Goal: Check status: Check status

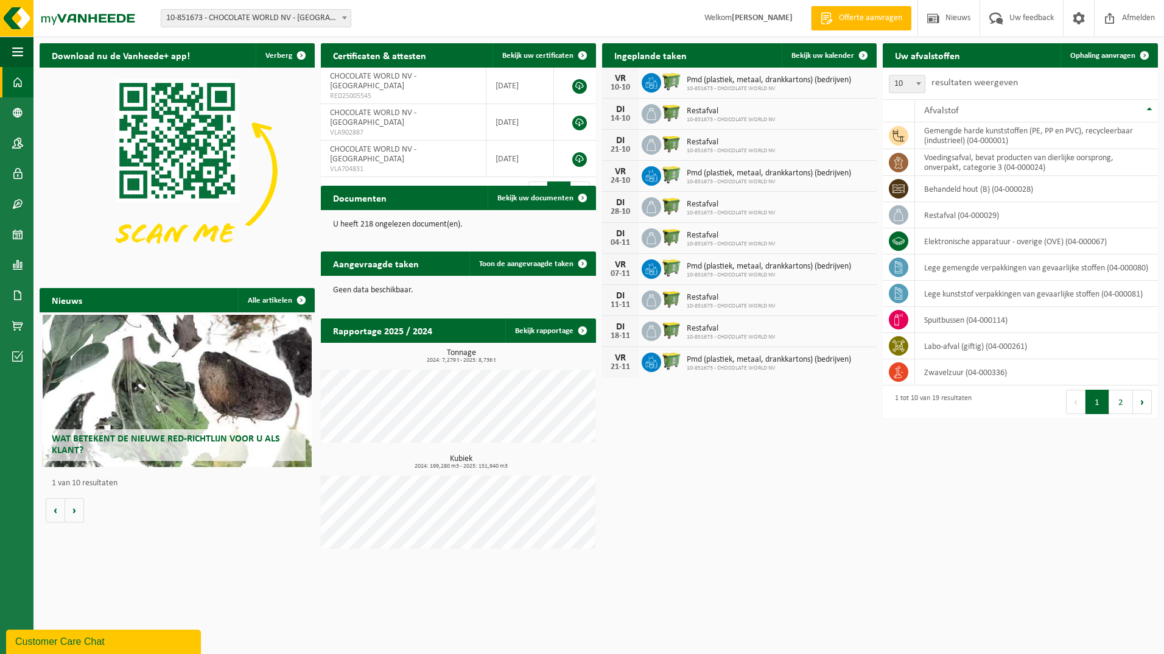
click at [859, 10] on link "Offerte aanvragen" at bounding box center [861, 18] width 100 height 24
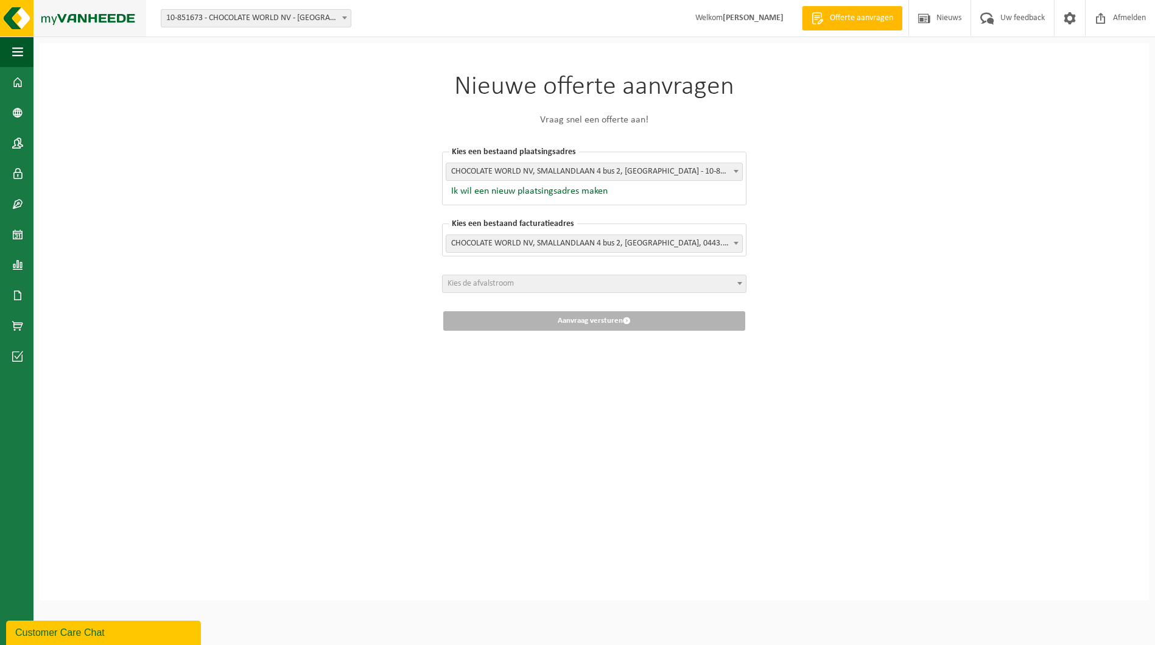
click at [95, 15] on img at bounding box center [73, 18] width 146 height 37
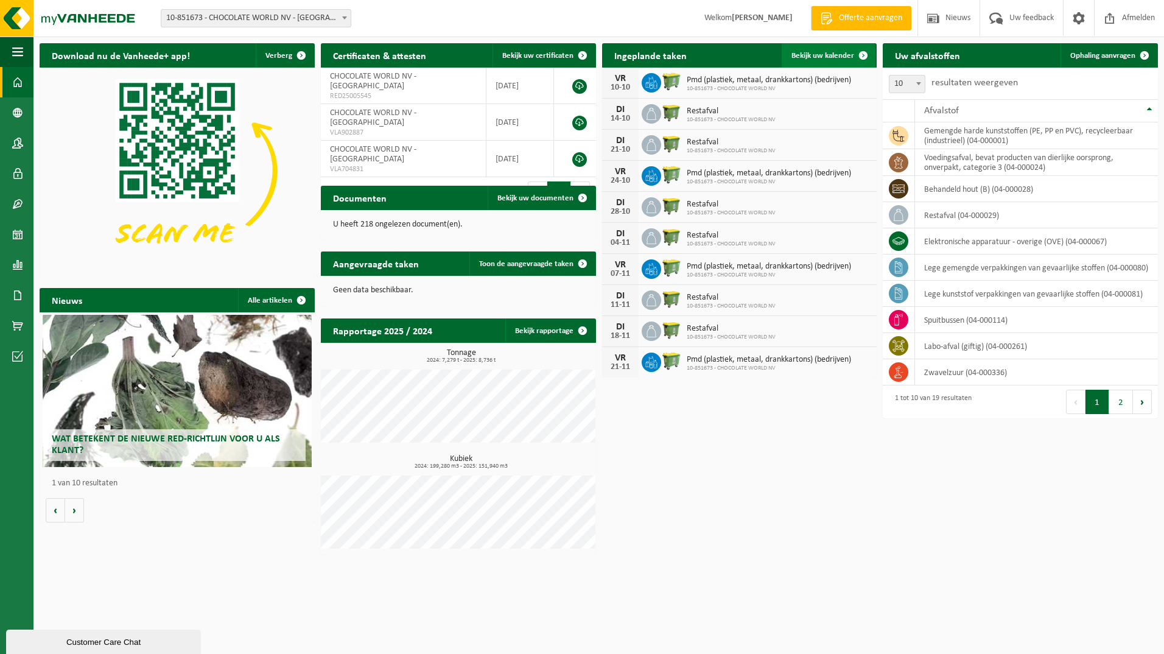
click at [813, 52] on span "Bekijk uw kalender" at bounding box center [822, 56] width 63 height 8
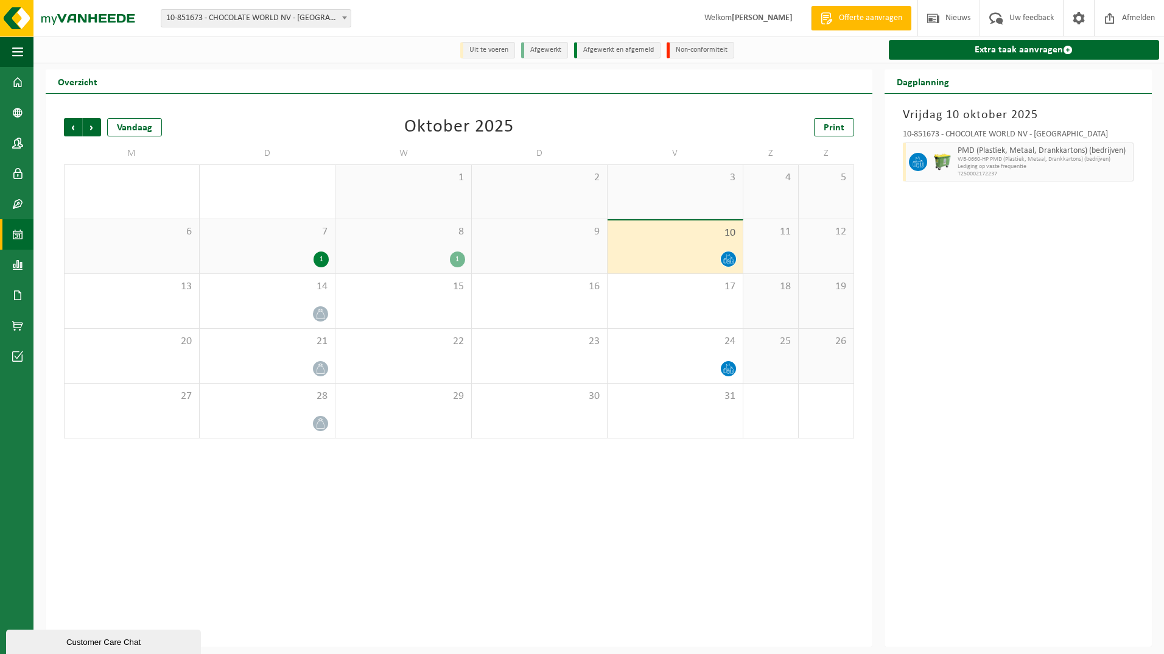
click at [309, 245] on div "7 1" at bounding box center [267, 246] width 135 height 54
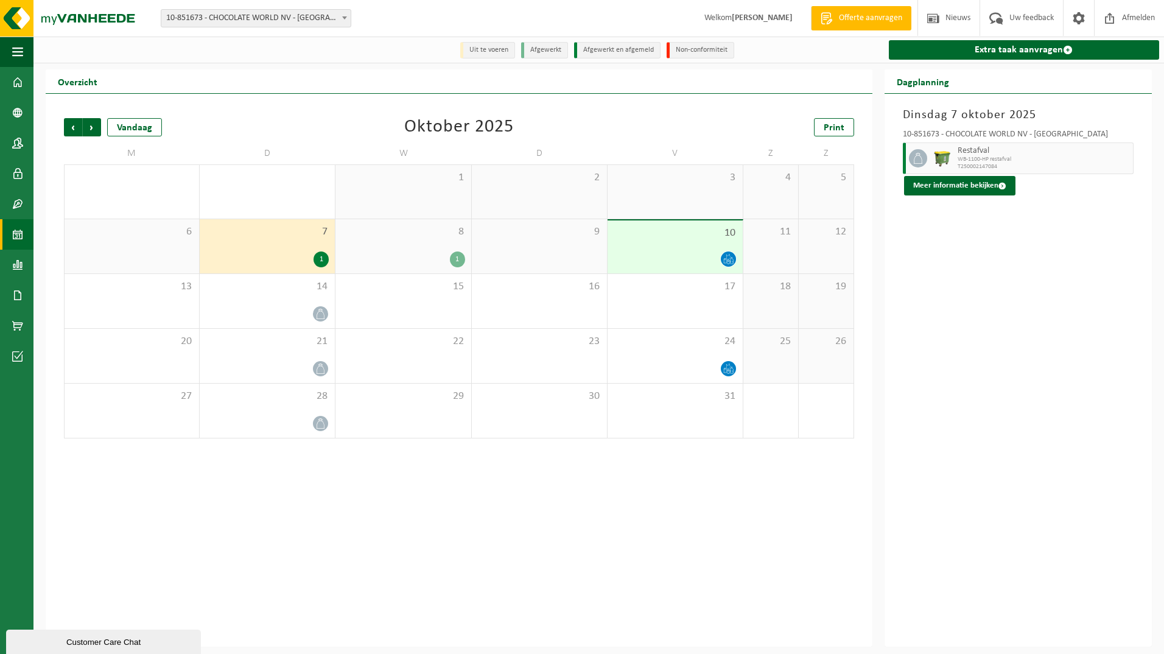
click at [401, 246] on div "8 1" at bounding box center [402, 246] width 135 height 54
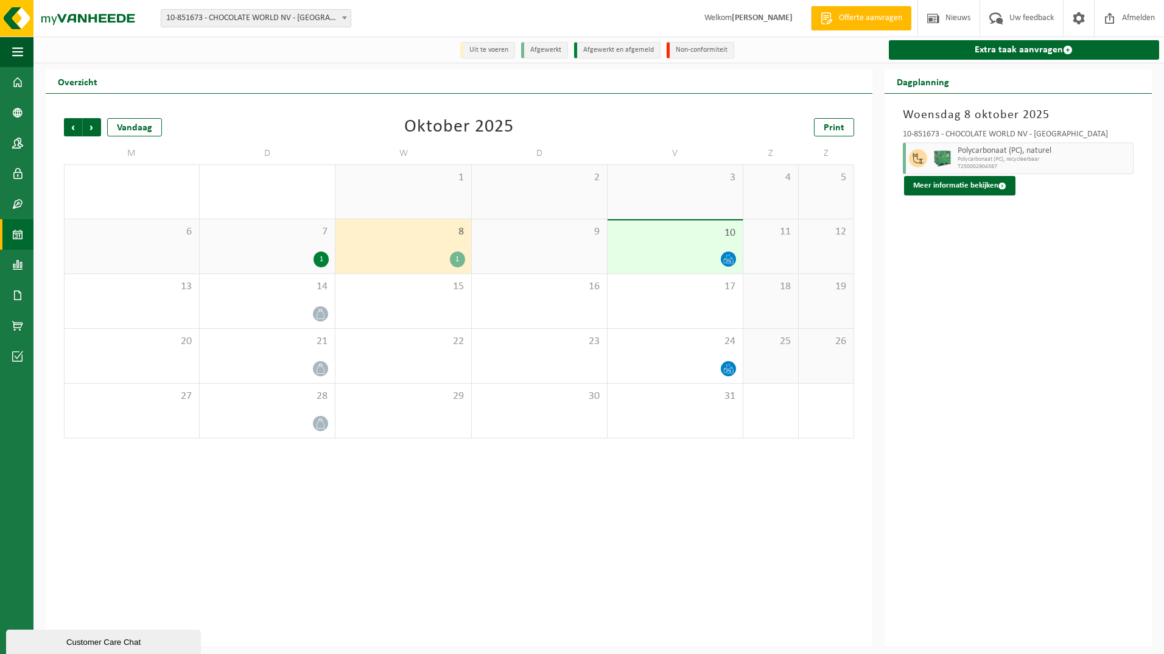
click at [650, 254] on div at bounding box center [675, 259] width 123 height 16
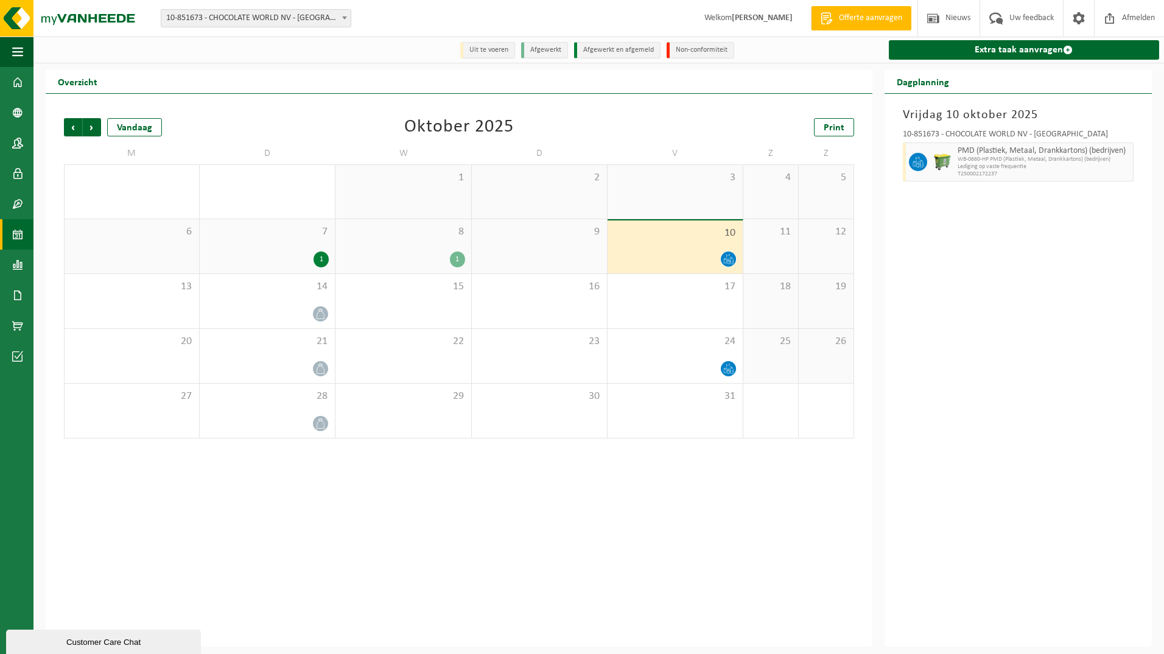
click at [417, 251] on div "8 1" at bounding box center [402, 246] width 135 height 54
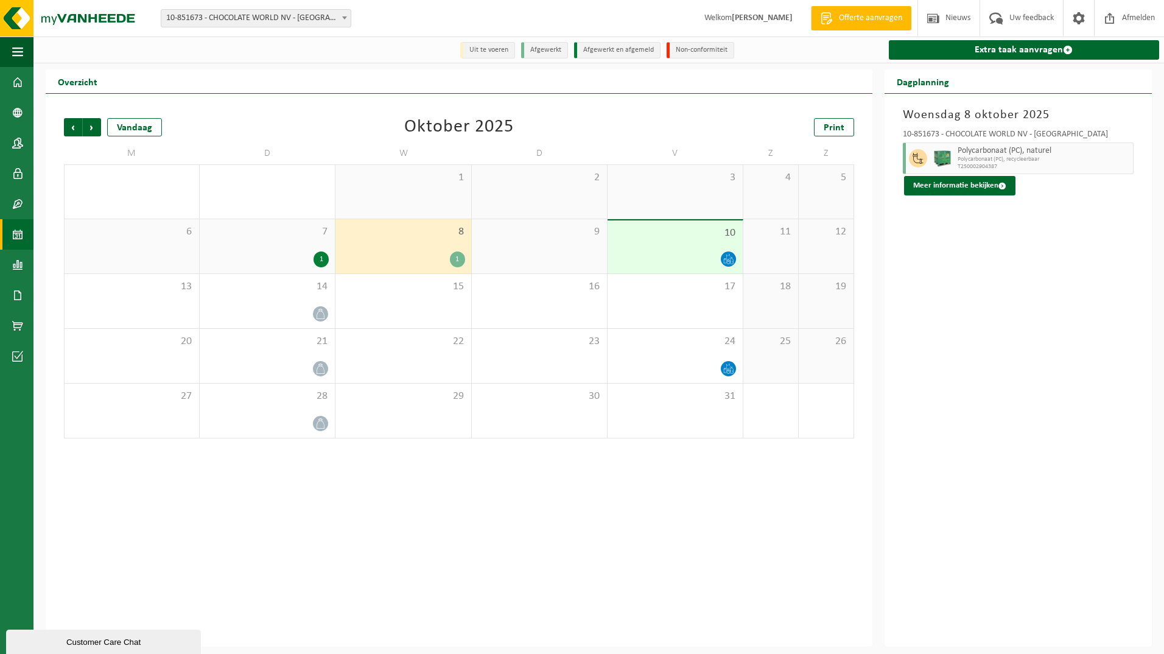
click at [509, 244] on div "9" at bounding box center [539, 246] width 135 height 54
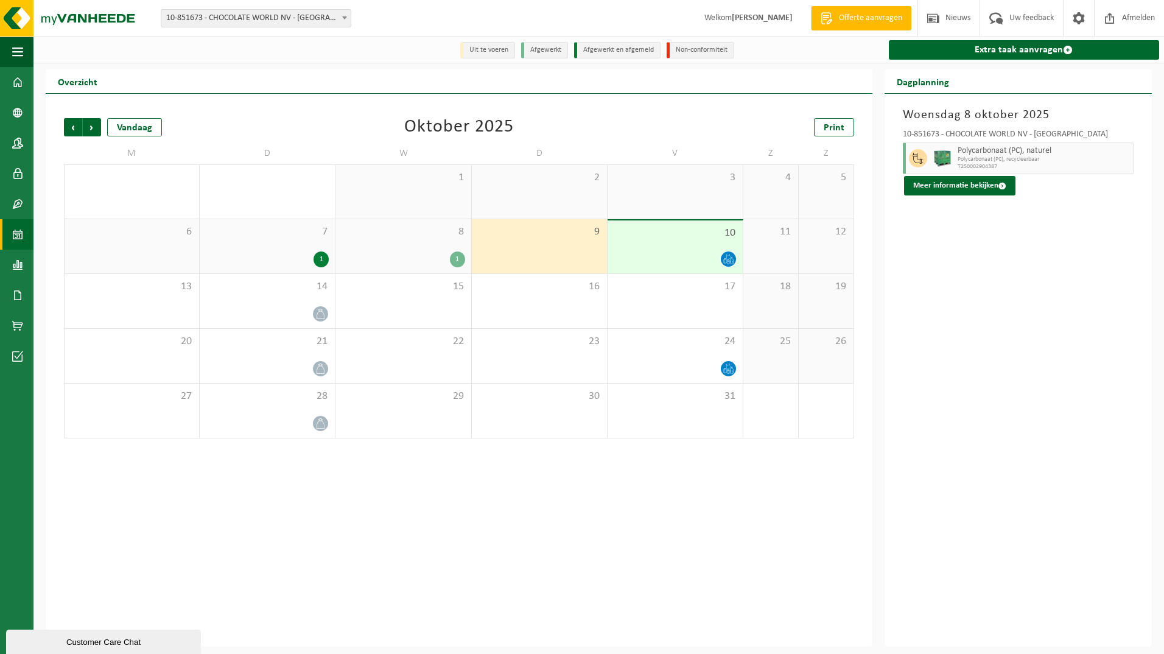
click at [429, 257] on div "1" at bounding box center [402, 259] width 123 height 16
